Goal: Information Seeking & Learning: Learn about a topic

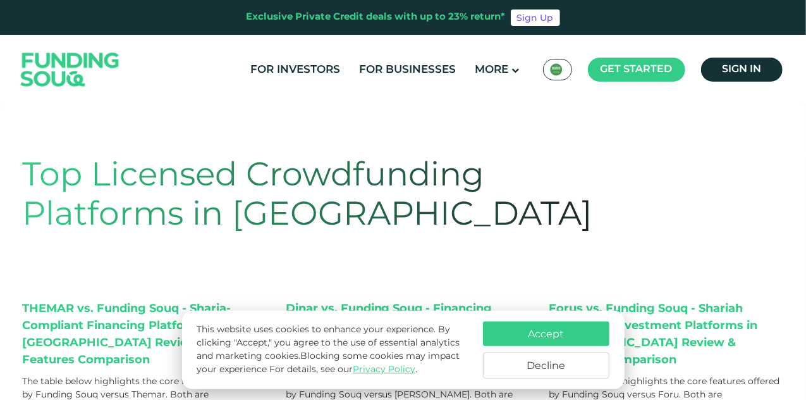
click at [537, 327] on button "Accept" at bounding box center [546, 333] width 126 height 25
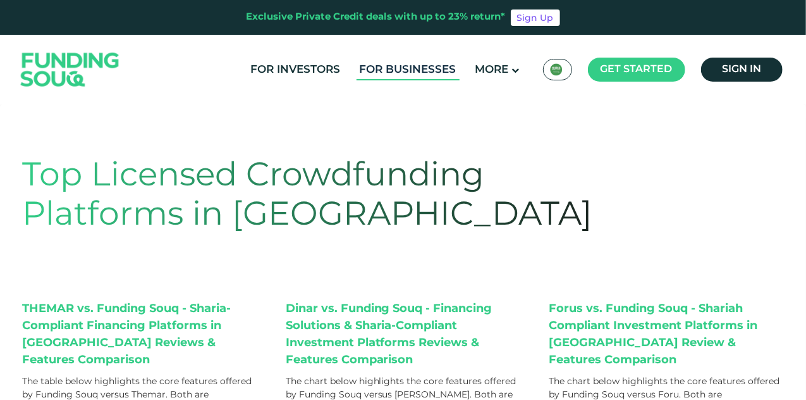
click at [405, 68] on link "For Businesses" at bounding box center [408, 69] width 103 height 21
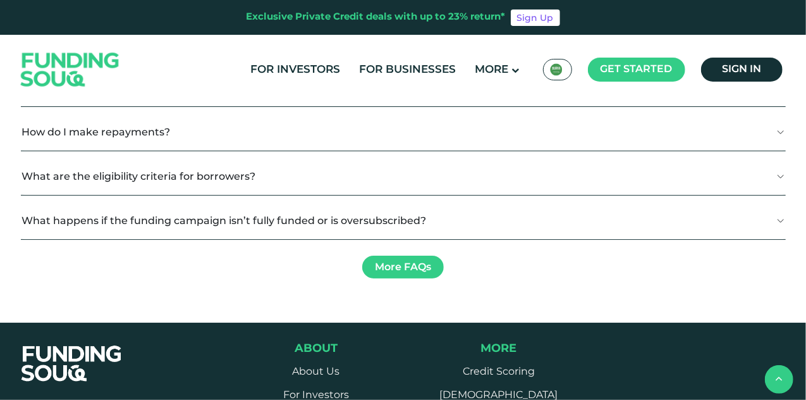
scroll to position [1454, 0]
